Goal: Find specific page/section: Find specific page/section

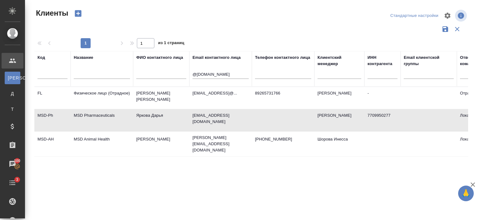
select select "RU"
drag, startPoint x: 0, startPoint y: 0, endPoint x: 114, endPoint y: 85, distance: 141.8
click at [114, 85] on tr "Код Название ФИО контактного лица Email контактного лица @merck.com Телефон кон…" at bounding box center [270, 69] width 472 height 36
paste input "dsm.com"
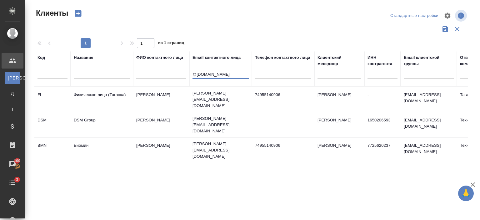
click at [109, 115] on td "DSM Group" at bounding box center [102, 125] width 62 height 22
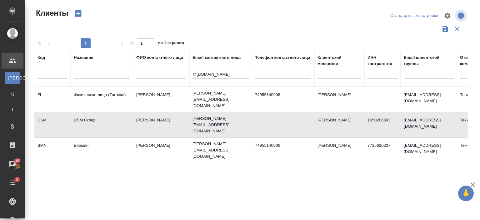
click at [109, 115] on td "DSM Group" at bounding box center [102, 125] width 62 height 22
drag, startPoint x: 220, startPoint y: 76, endPoint x: 175, endPoint y: 70, distance: 45.6
click at [175, 70] on tr "Код Название ФИО контактного лица Email контактного лица @dsm.com Телефон конта…" at bounding box center [270, 69] width 472 height 36
paste input "philips"
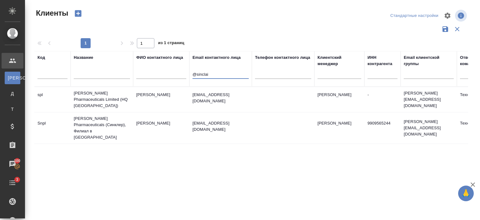
type input "@sinclai"
click at [216, 108] on td "VParshakov@sinclairpharma.com" at bounding box center [220, 99] width 62 height 22
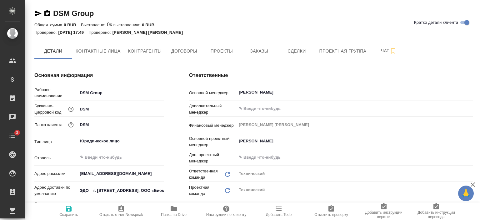
type textarea "x"
click at [225, 48] on span "Проекты" at bounding box center [222, 51] width 30 height 8
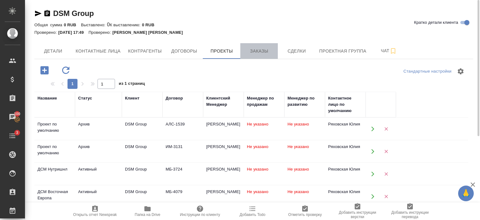
click at [263, 48] on span "Заказы" at bounding box center [259, 51] width 30 height 8
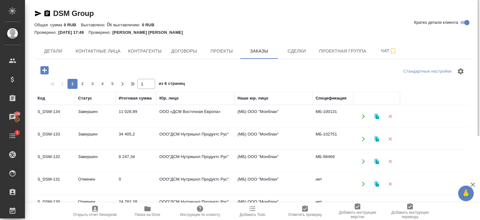
click at [184, 118] on td "ООО «ДСМ Восточная Европа»" at bounding box center [195, 116] width 78 height 22
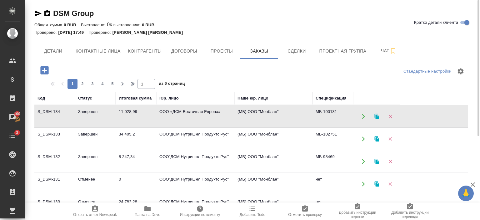
click at [184, 118] on td "ООО «ДСМ Восточная Европа»" at bounding box center [195, 116] width 78 height 22
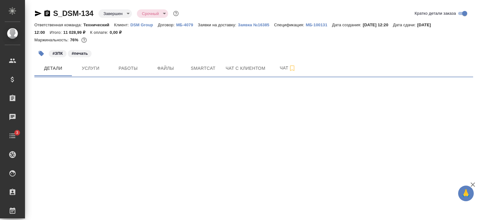
select select "RU"
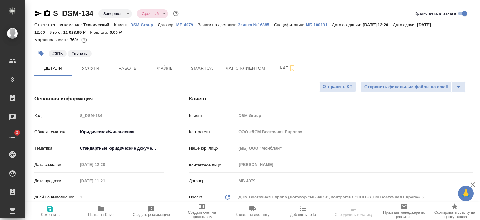
type textarea "x"
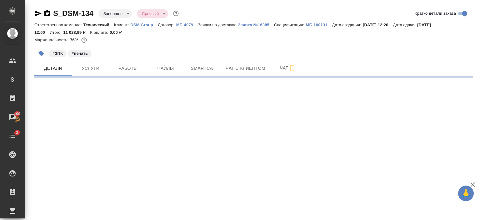
select select "RU"
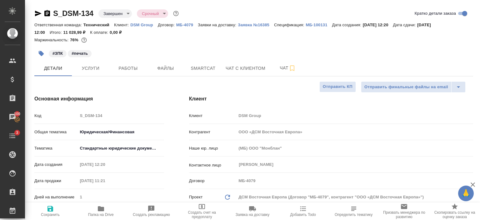
type textarea "x"
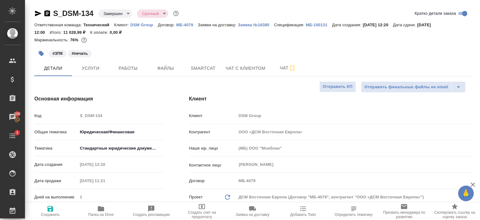
type textarea "x"
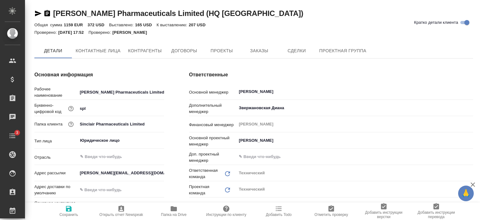
type textarea "x"
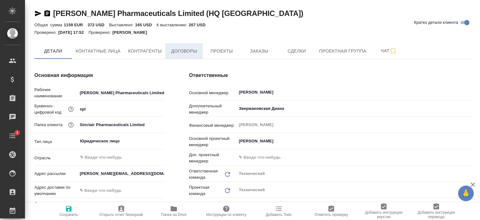
type textarea "x"
click at [245, 50] on span "Заказы" at bounding box center [259, 51] width 30 height 8
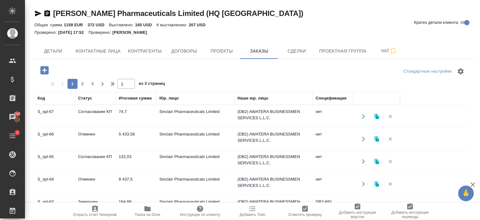
click at [166, 137] on td "Sinclair Pharmaceuticals Limited" at bounding box center [195, 139] width 78 height 22
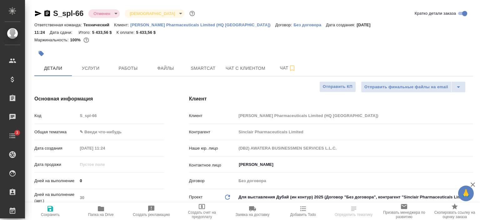
select select "RU"
click at [37, 13] on icon "button" at bounding box center [37, 13] width 7 height 7
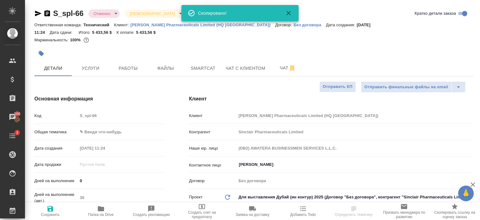
select select "RU"
type textarea "x"
